Goal: Task Accomplishment & Management: Manage account settings

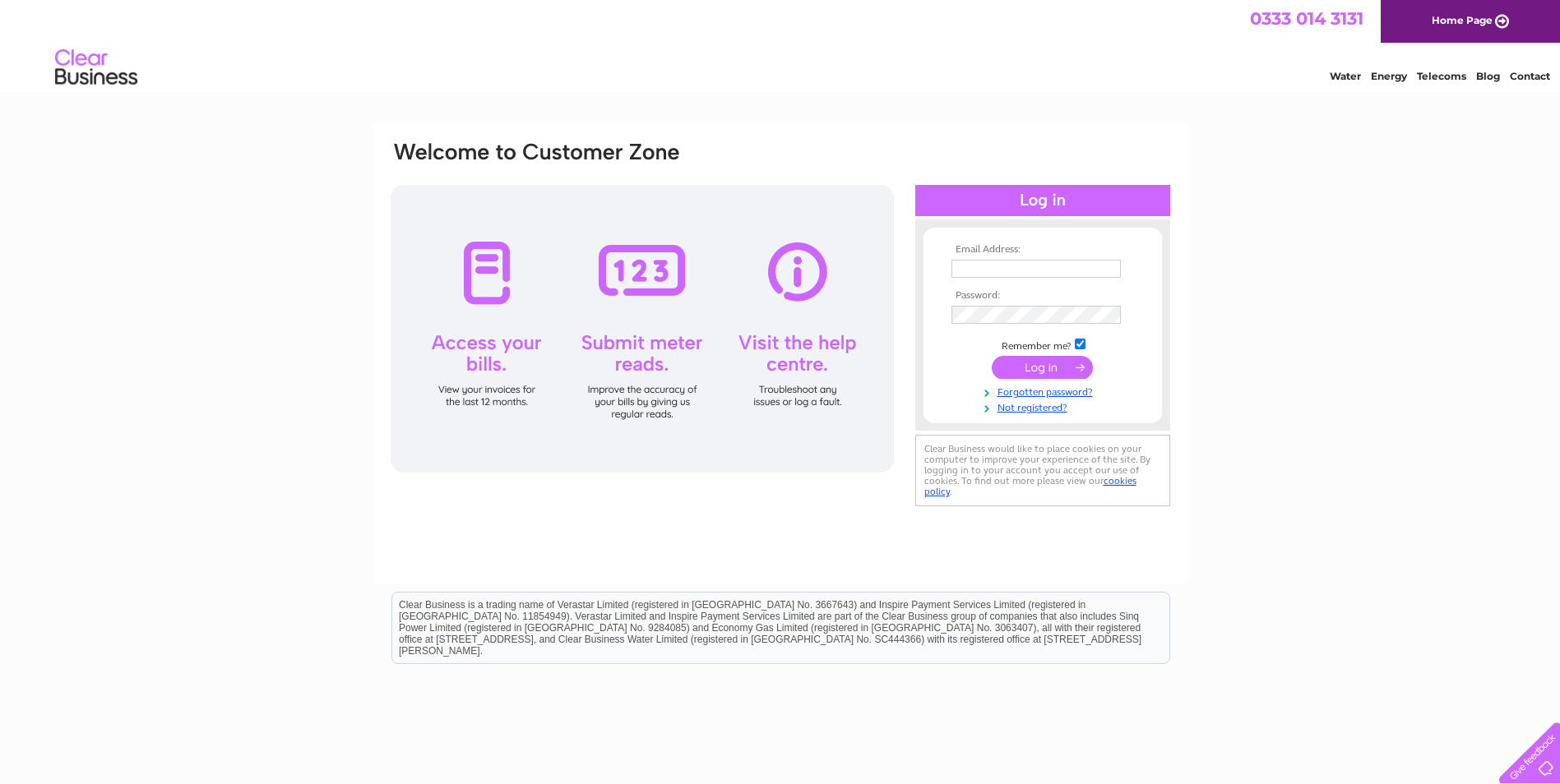
type input "[PERSON_NAME][EMAIL_ADDRESS][DOMAIN_NAME]"
click at [1038, 359] on input "submit" at bounding box center [1042, 368] width 101 height 23
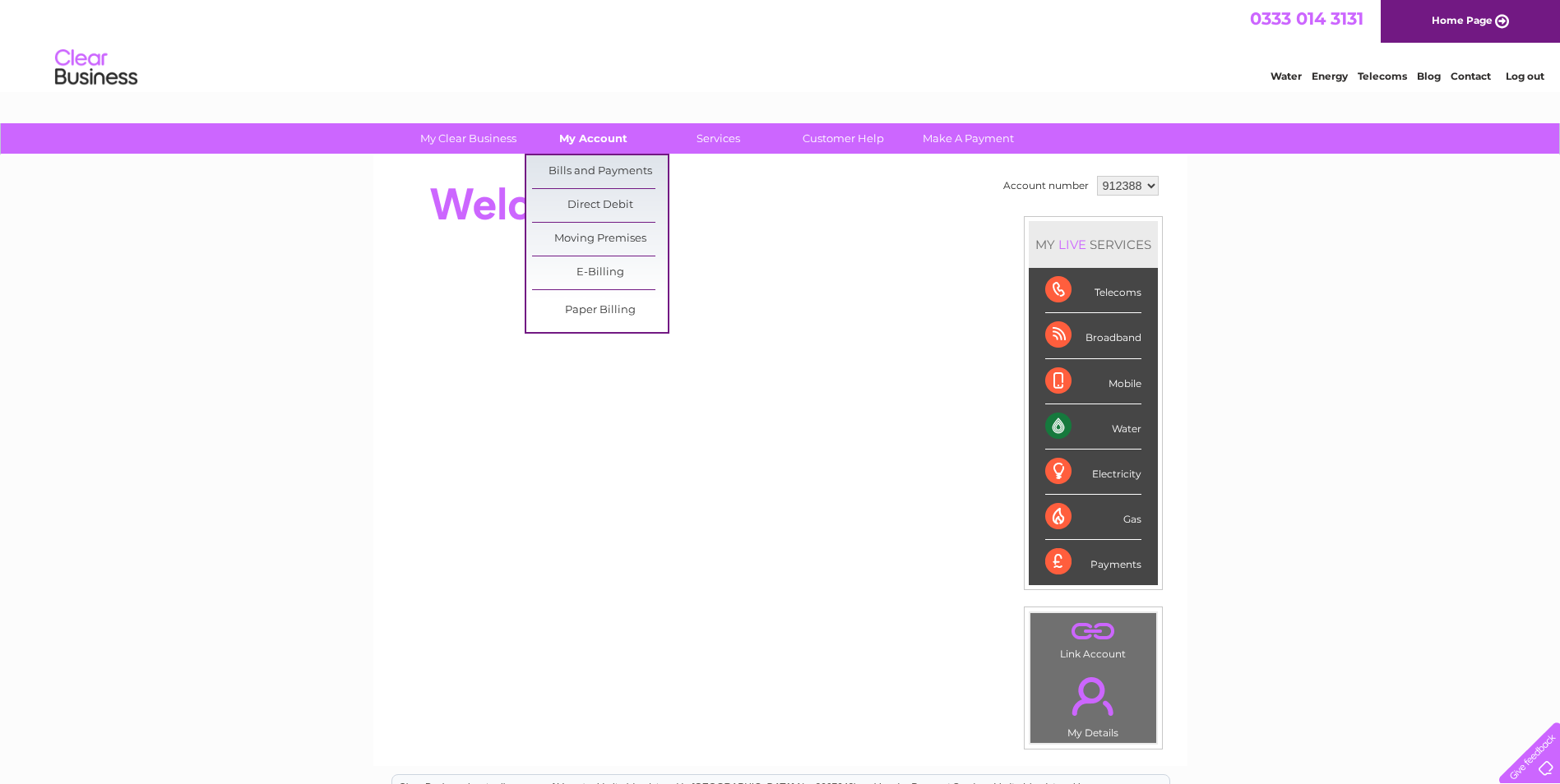
click at [593, 141] on link "My Account" at bounding box center [593, 139] width 136 height 31
click at [595, 168] on link "Bills and Payments" at bounding box center [599, 171] width 136 height 33
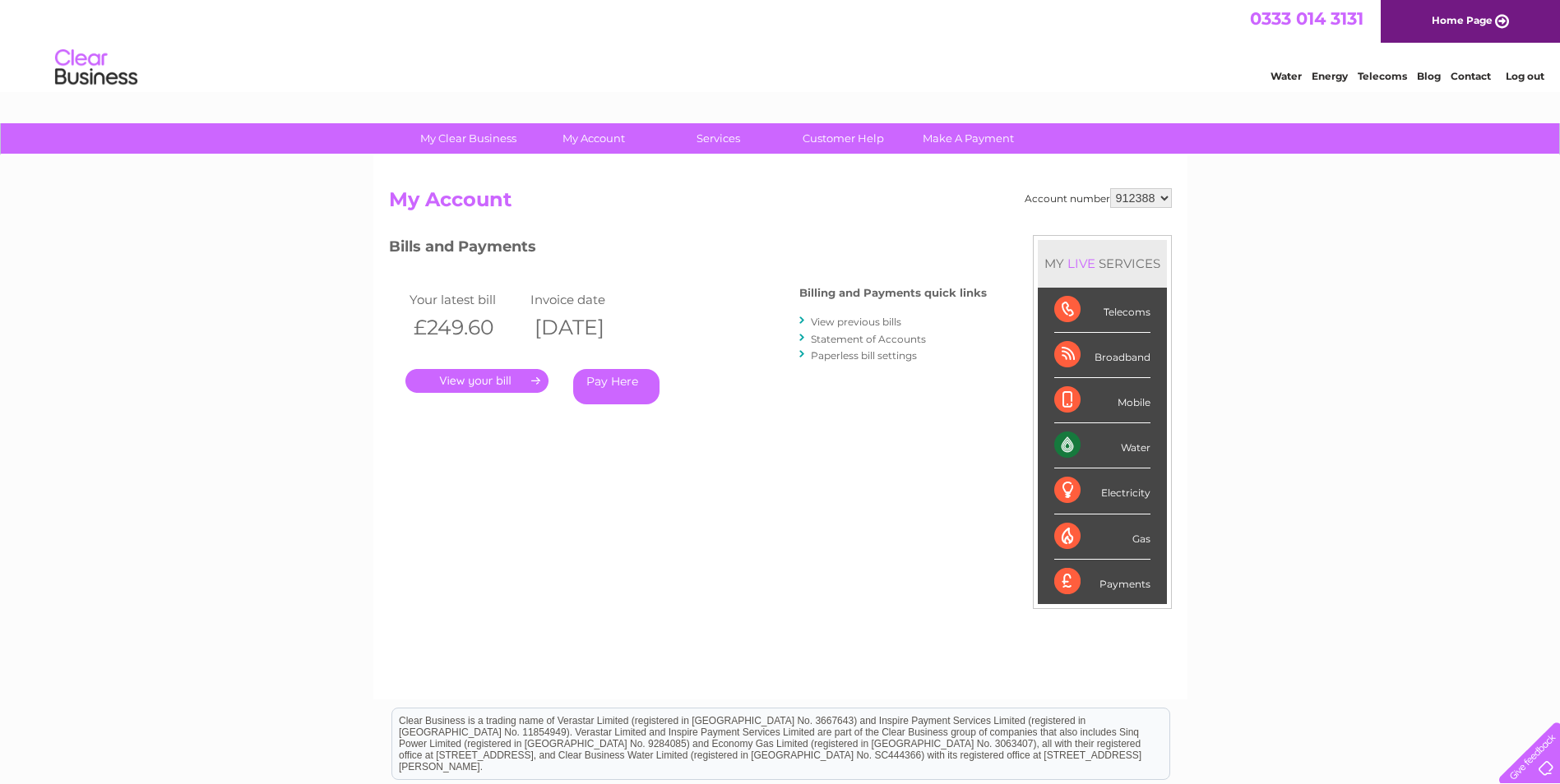
click at [483, 379] on link "." at bounding box center [477, 380] width 144 height 24
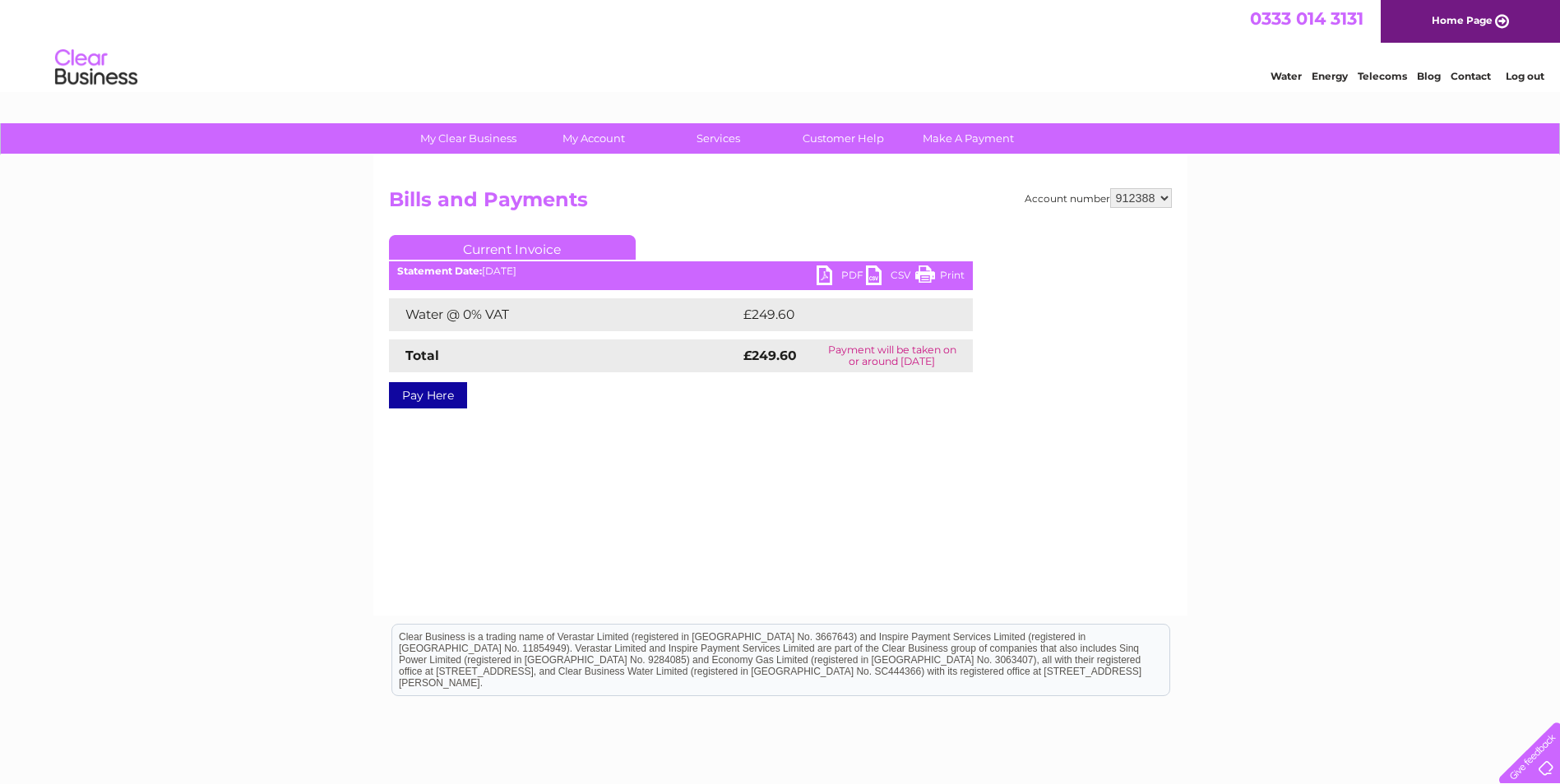
click at [851, 276] on link "PDF" at bounding box center [841, 277] width 49 height 24
